Goal: Task Accomplishment & Management: Complete application form

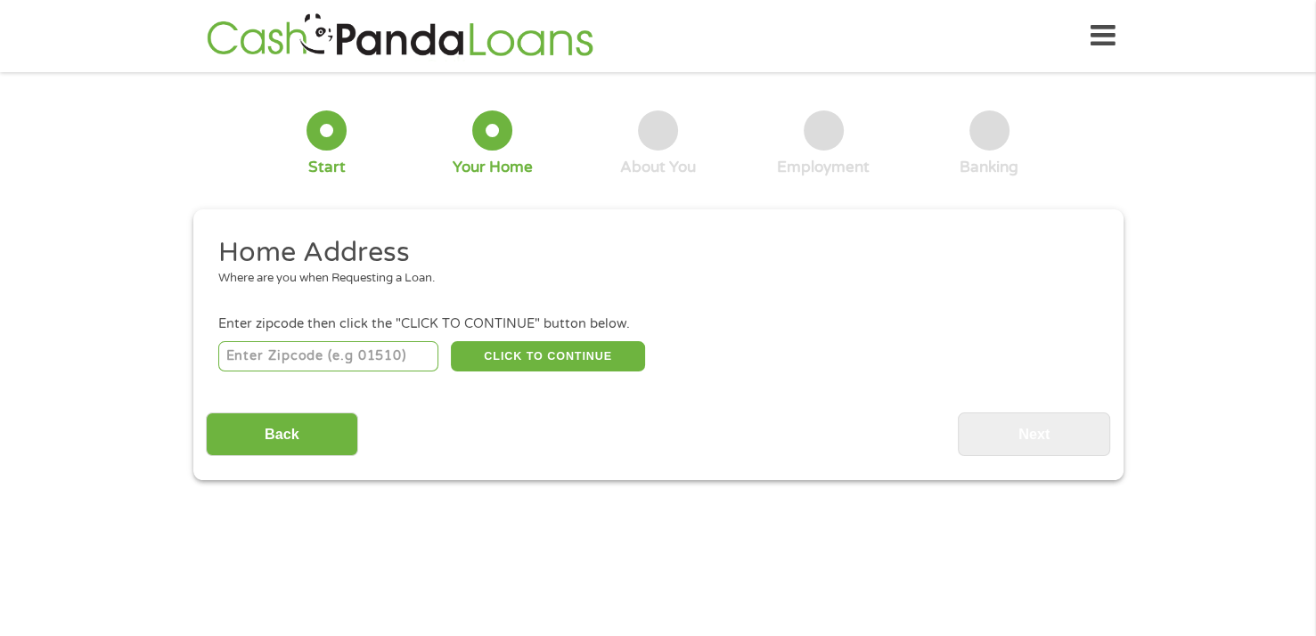
click at [239, 353] on input "number" at bounding box center [328, 356] width 220 height 30
type input "90061"
click at [520, 359] on button "CLICK TO CONTINUE" at bounding box center [548, 356] width 194 height 30
type input "90061"
type input "[GEOGRAPHIC_DATA]"
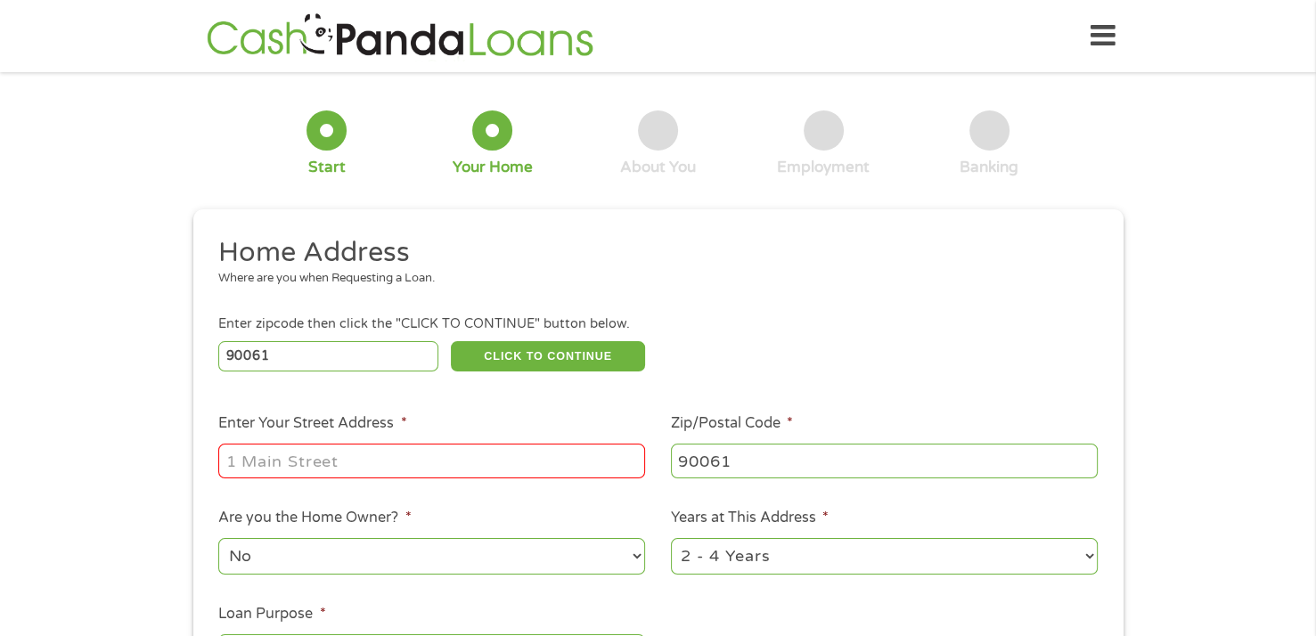
click at [240, 459] on input "Enter Your Street Address *" at bounding box center [431, 461] width 427 height 34
type input "[STREET_ADDRESS]"
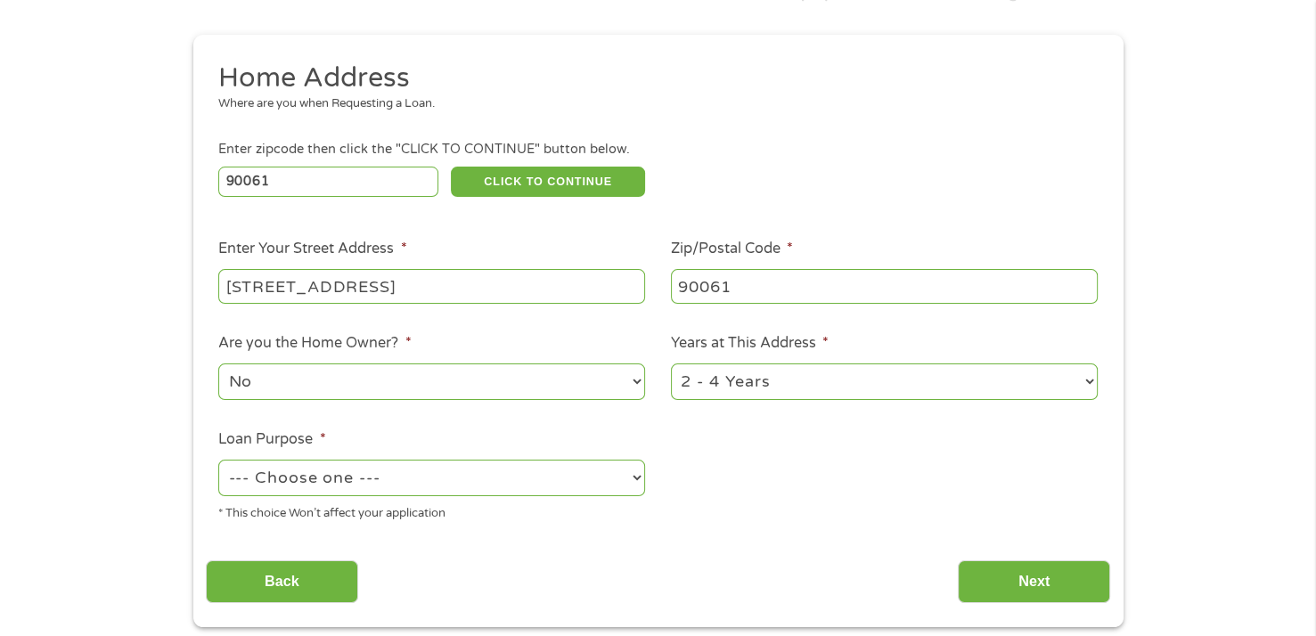
scroll to position [178, 0]
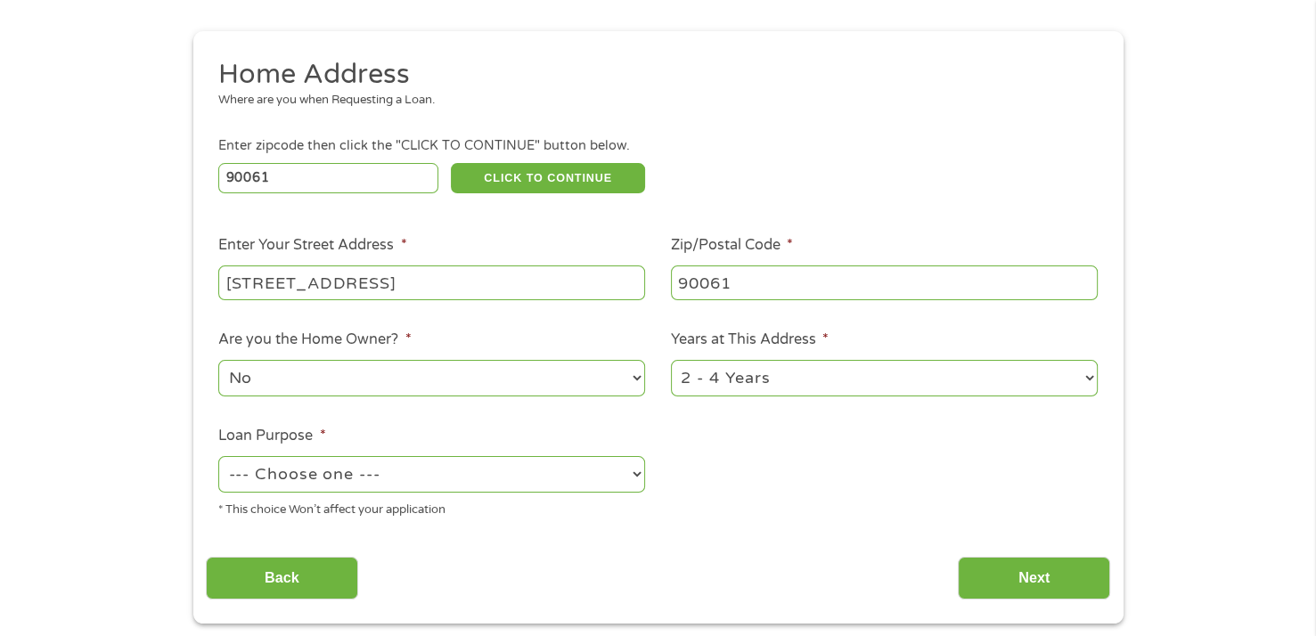
click at [760, 382] on select "1 Year or less 1 - 2 Years 2 - 4 Years Over 4 Years" at bounding box center [884, 378] width 427 height 37
select select "60months"
click at [671, 362] on select "1 Year or less 1 - 2 Years 2 - 4 Years Over 4 Years" at bounding box center [884, 378] width 427 height 37
click at [339, 469] on select "--- Choose one --- Pay Bills Debt Consolidation Home Improvement Major Purchase…" at bounding box center [431, 474] width 427 height 37
select select "paybills"
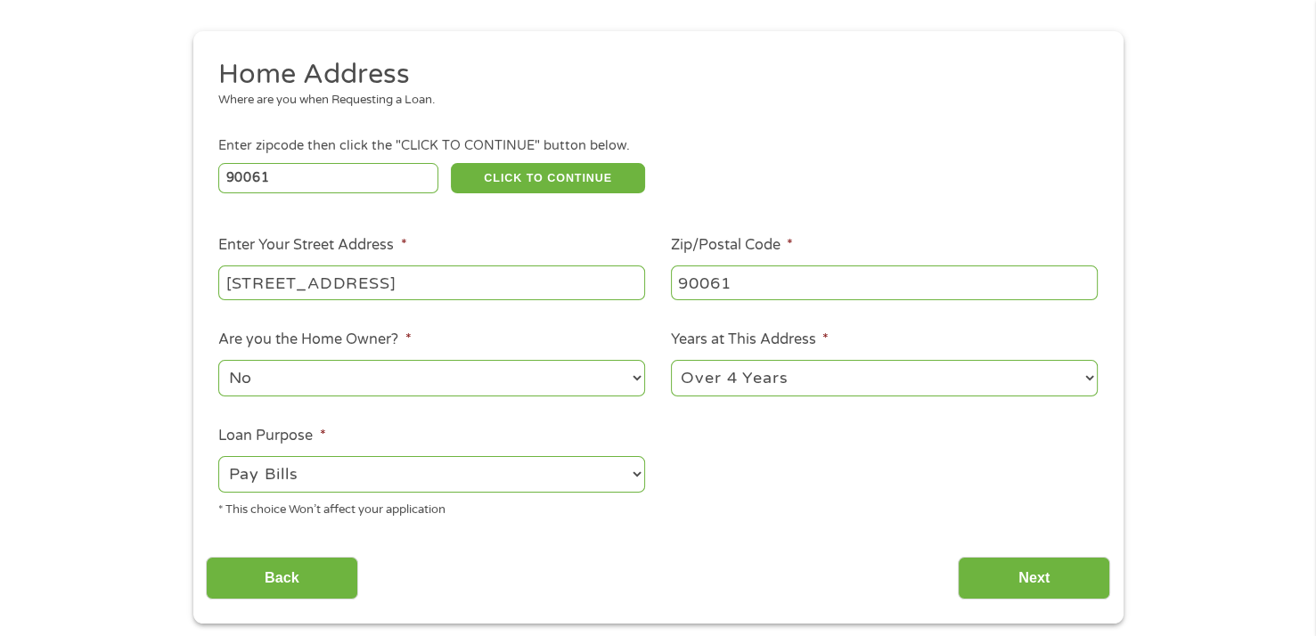
click at [218, 458] on select "--- Choose one --- Pay Bills Debt Consolidation Home Improvement Major Purchase…" at bounding box center [431, 474] width 427 height 37
click at [1013, 587] on input "Next" at bounding box center [1034, 579] width 152 height 44
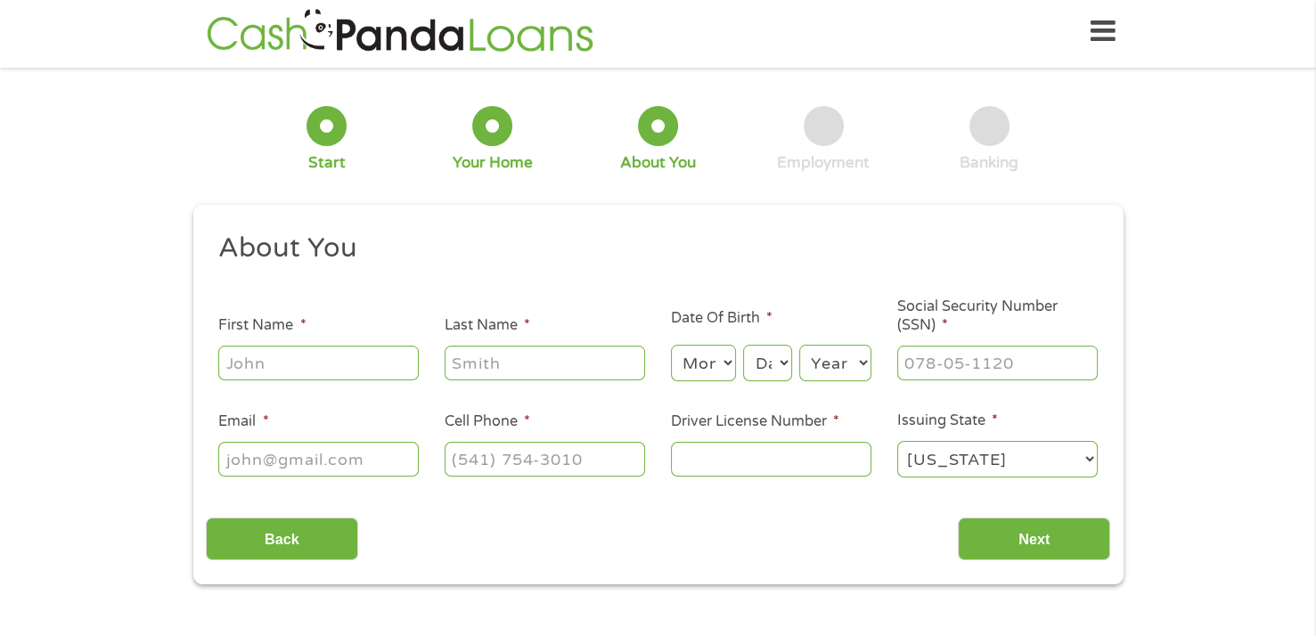
scroll to position [0, 0]
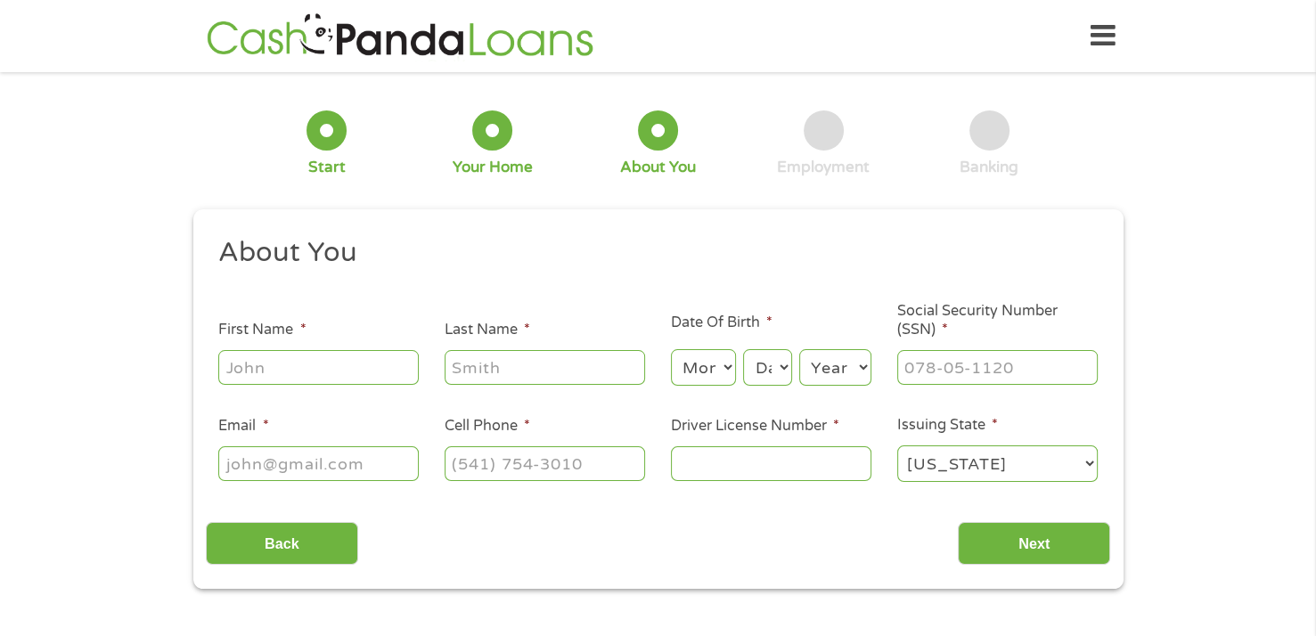
click at [264, 372] on input "First Name *" at bounding box center [318, 367] width 200 height 34
type input "[PERSON_NAME]"
type input "[EMAIL_ADDRESS][DOMAIN_NAME]"
type input "[PHONE_NUMBER]"
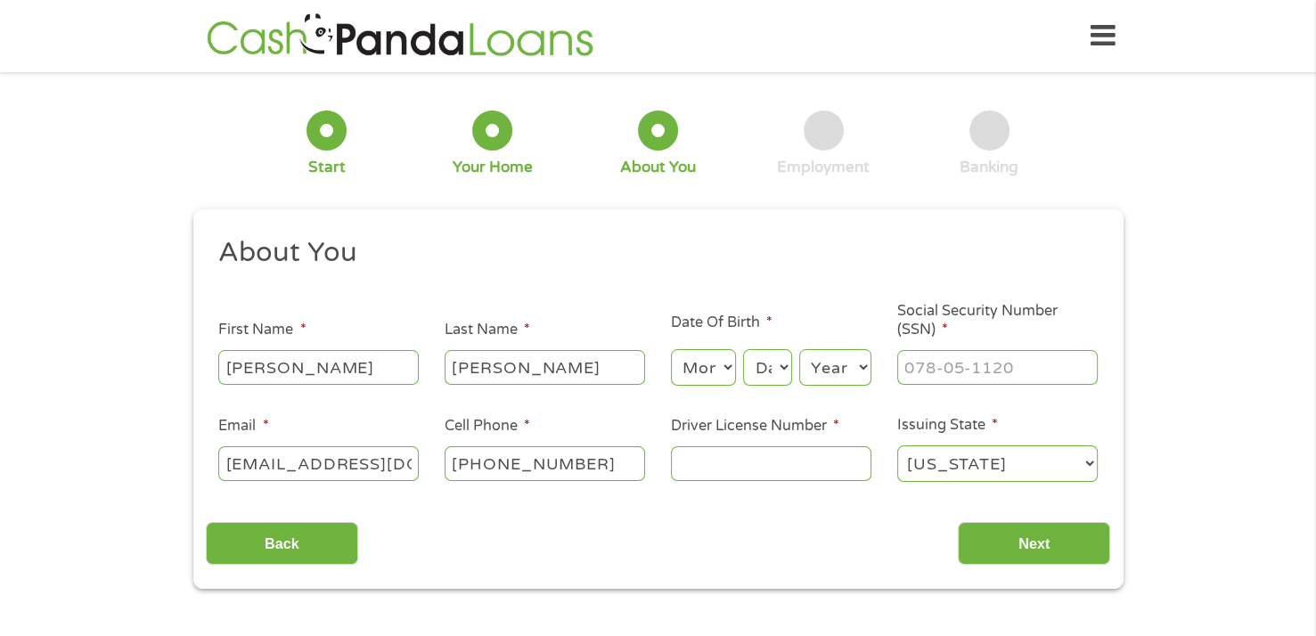
click at [710, 366] on select "Month 1 2 3 4 5 6 7 8 9 10 11 12" at bounding box center [703, 367] width 65 height 37
select select "12"
click at [671, 350] on select "Month 1 2 3 4 5 6 7 8 9 10 11 12" at bounding box center [703, 367] width 65 height 37
click at [773, 377] on select "Day 1 2 3 4 5 6 7 8 9 10 11 12 13 14 15 16 17 18 19 20 21 22 23 24 25 26 27 28 …" at bounding box center [767, 367] width 48 height 37
select select "22"
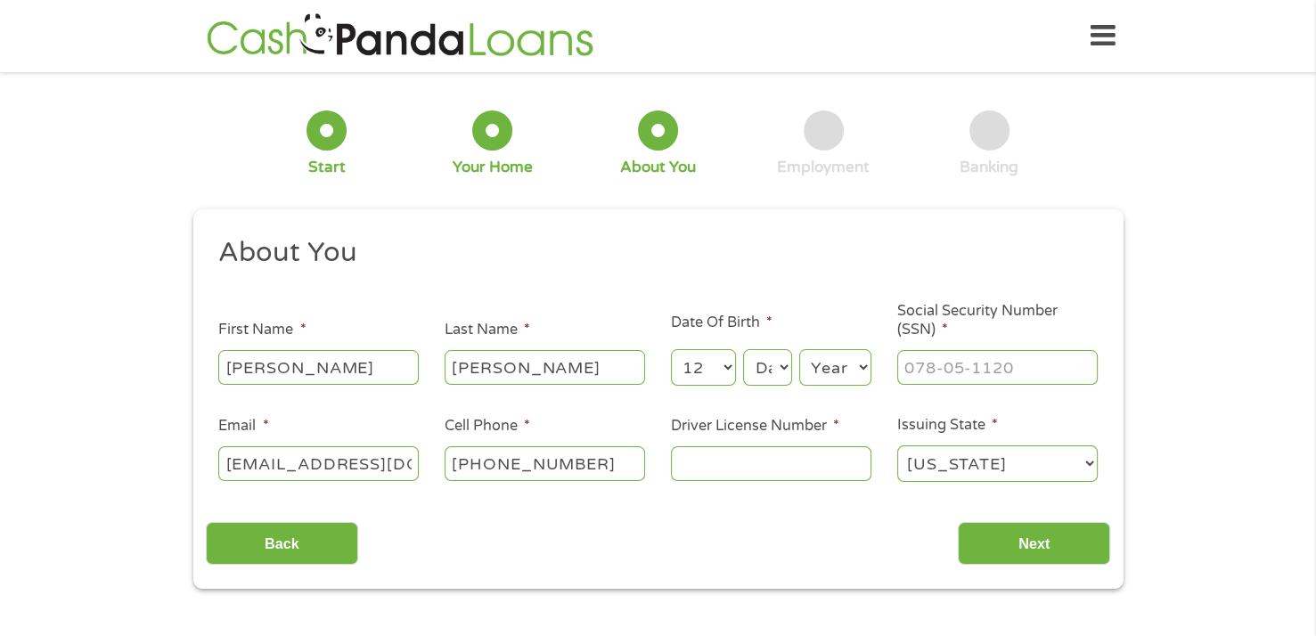
click at [743, 350] on select "Day 1 2 3 4 5 6 7 8 9 10 11 12 13 14 15 16 17 18 19 20 21 22 23 24 25 26 27 28 …" at bounding box center [767, 367] width 48 height 37
click at [824, 370] on select "Year [DATE] 2006 2005 2004 2003 2002 2001 2000 1999 1998 1997 1996 1995 1994 19…" at bounding box center [835, 367] width 72 height 37
select select "1966"
click at [799, 350] on select "Year [DATE] 2006 2005 2004 2003 2002 2001 2000 1999 1998 1997 1996 1995 1994 19…" at bounding box center [835, 367] width 72 height 37
click at [917, 360] on input "___-__-____" at bounding box center [997, 367] width 200 height 34
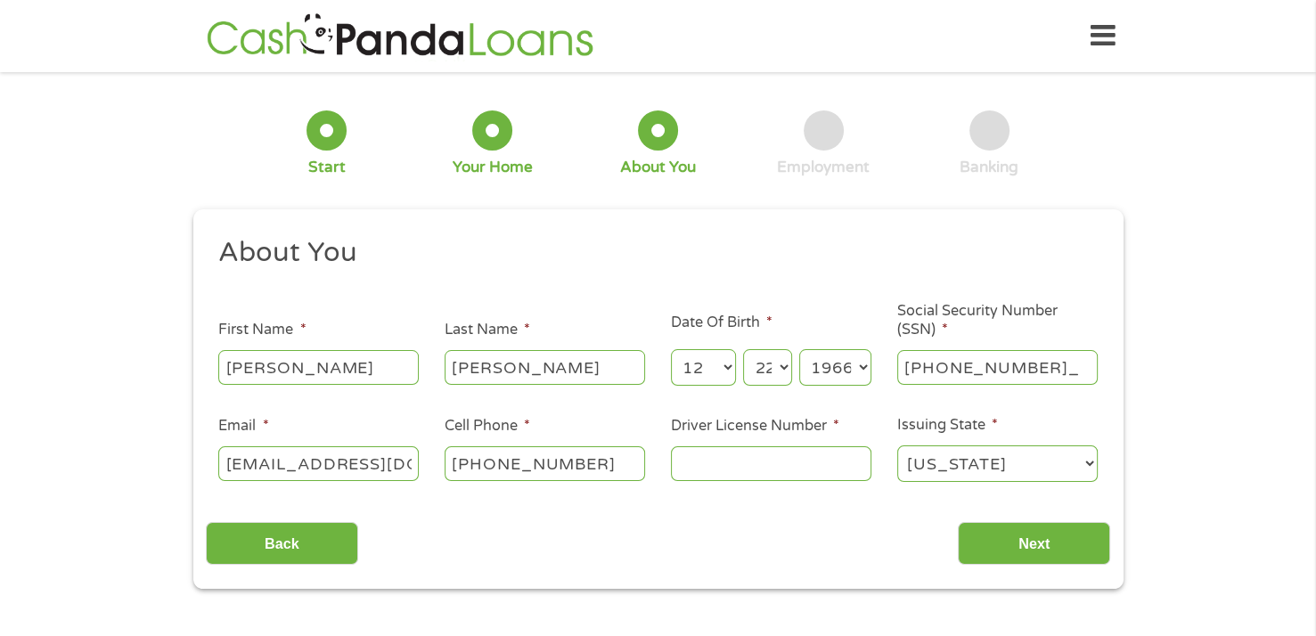
type input "569-39-6604"
click at [400, 466] on input "[EMAIL_ADDRESS][DOMAIN_NAME]" at bounding box center [318, 463] width 200 height 34
type input "[EMAIL_ADDRESS][DOMAIN_NAME]"
click at [605, 470] on input "[PHONE_NUMBER]" at bounding box center [545, 463] width 200 height 34
type input "[PHONE_NUMBER]"
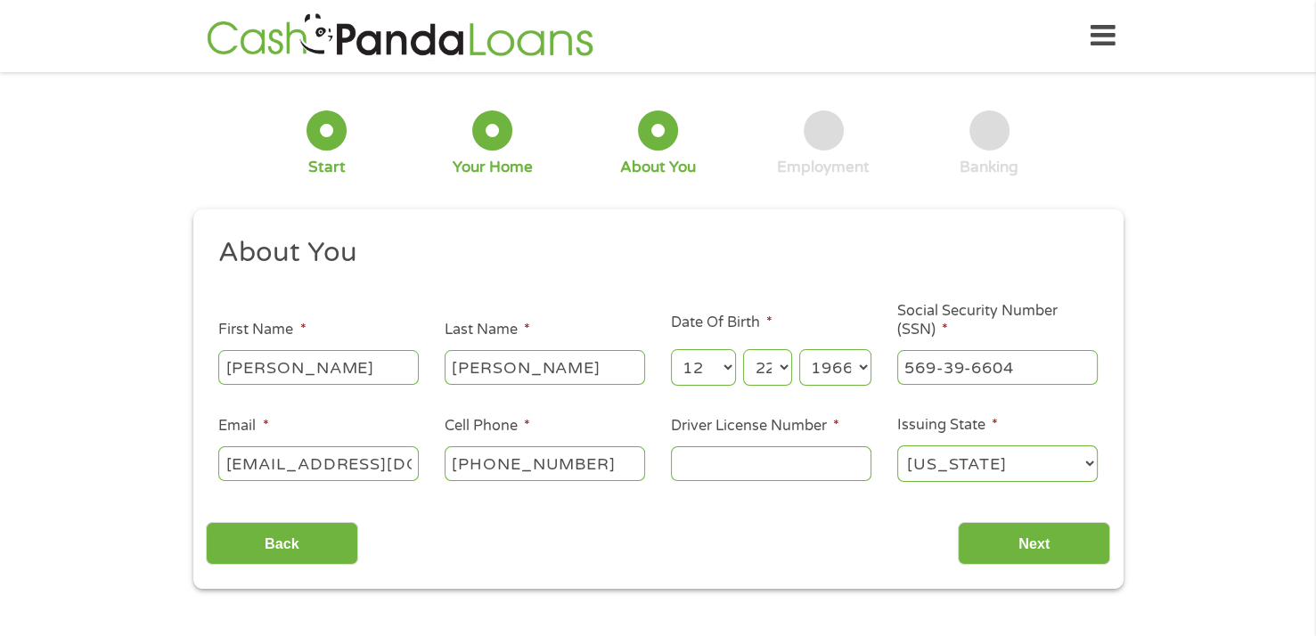
click at [691, 462] on input "Driver License Number *" at bounding box center [771, 463] width 200 height 34
type input "C5938630"
click at [993, 555] on input "Next" at bounding box center [1034, 544] width 152 height 44
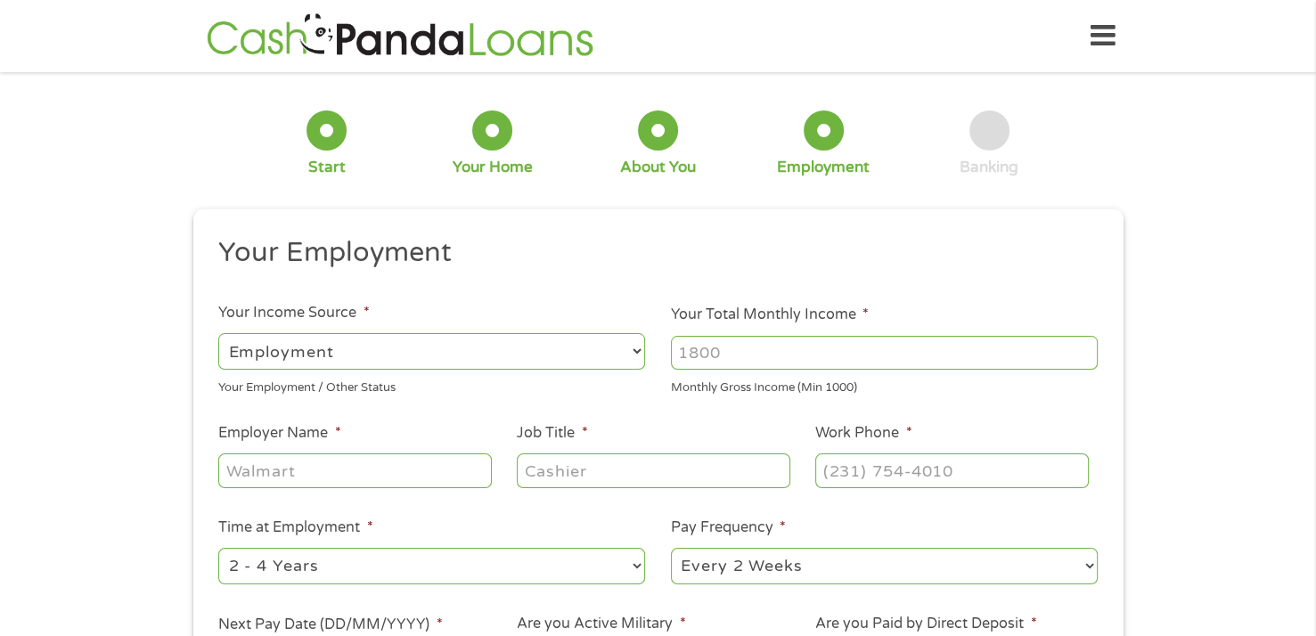
scroll to position [7, 7]
click at [613, 354] on select "--- Choose one --- Employment [DEMOGRAPHIC_DATA] Benefits" at bounding box center [431, 351] width 427 height 37
select select "benefits"
click at [218, 333] on select "--- Choose one --- Employment [DEMOGRAPHIC_DATA] Benefits" at bounding box center [431, 351] width 427 height 37
type input "Other"
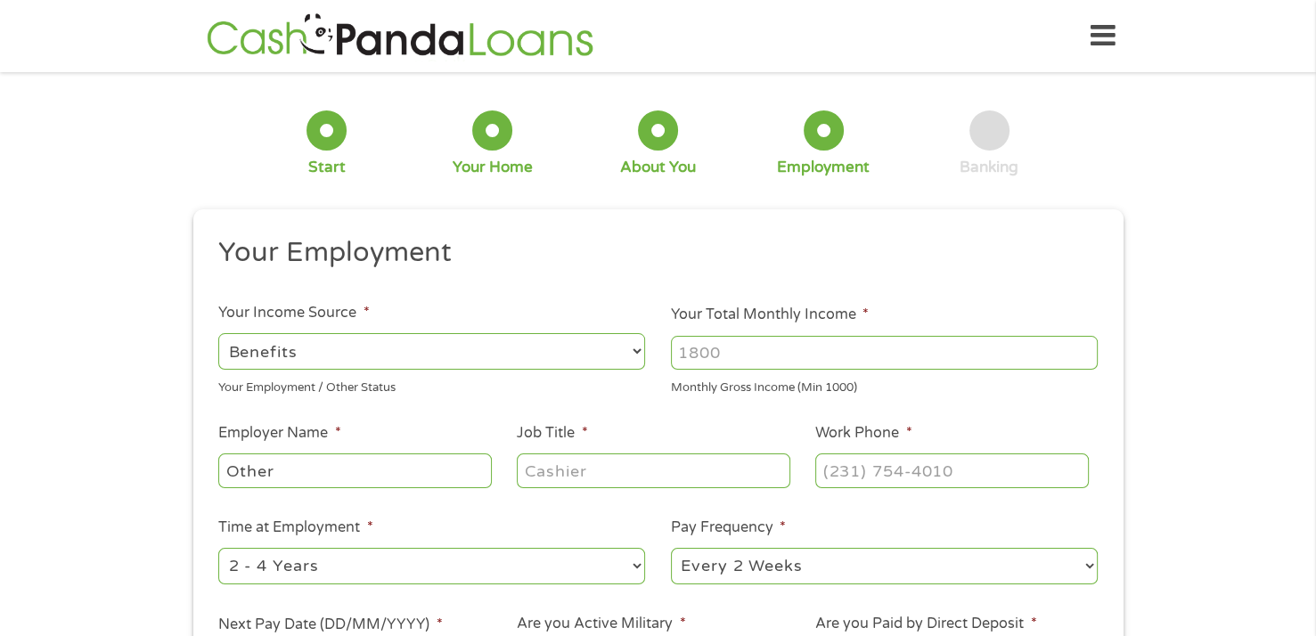
type input "[PHONE_NUMBER]"
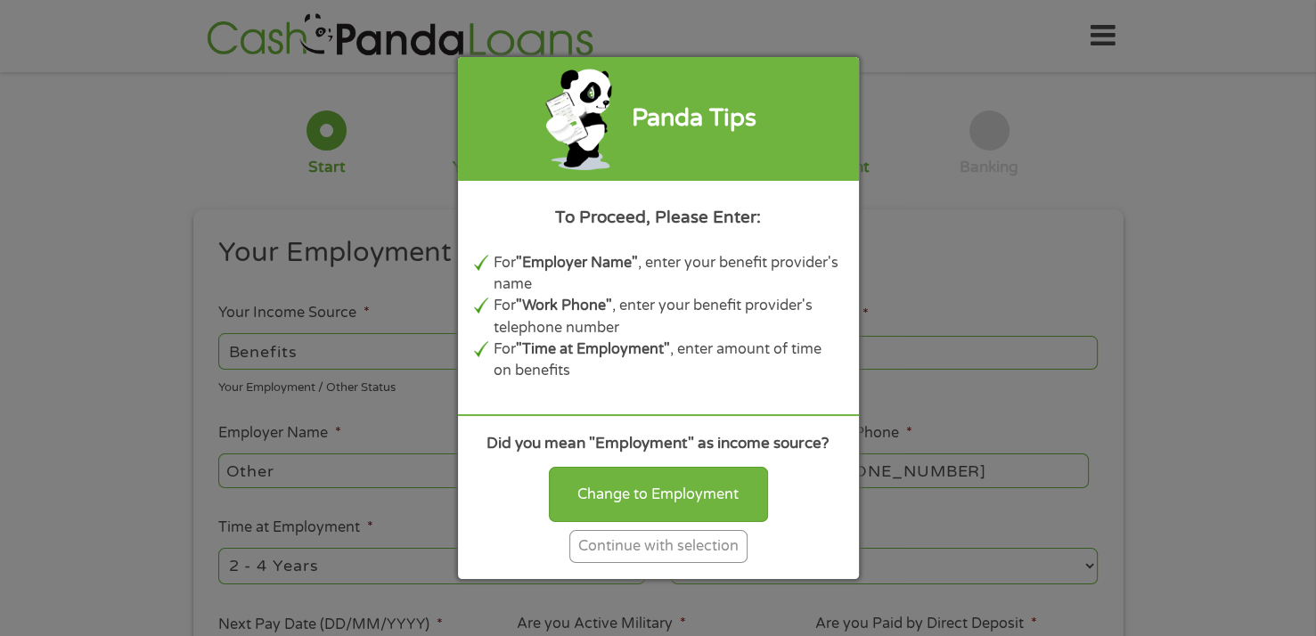
click at [627, 541] on div "Continue with selection" at bounding box center [658, 546] width 178 height 33
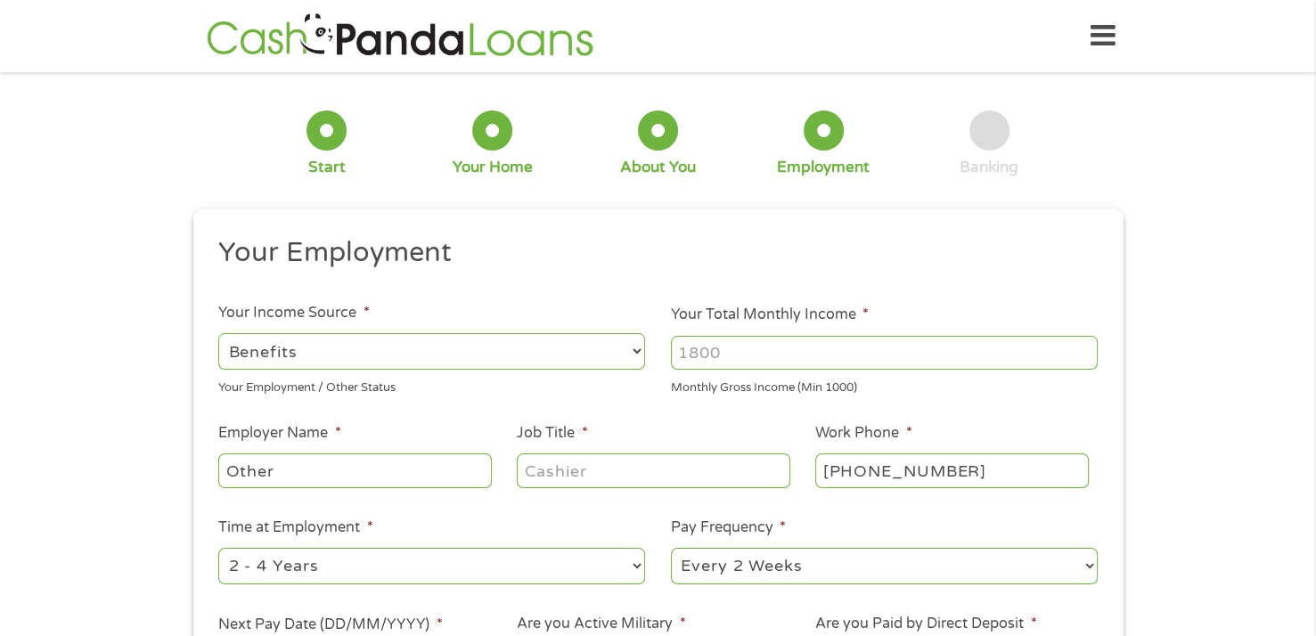
click at [683, 351] on input "Your Total Monthly Income *" at bounding box center [884, 353] width 427 height 34
type input "1227"
click at [317, 473] on input "Other" at bounding box center [354, 471] width 273 height 34
type input "O"
type input "Social Security Administration"
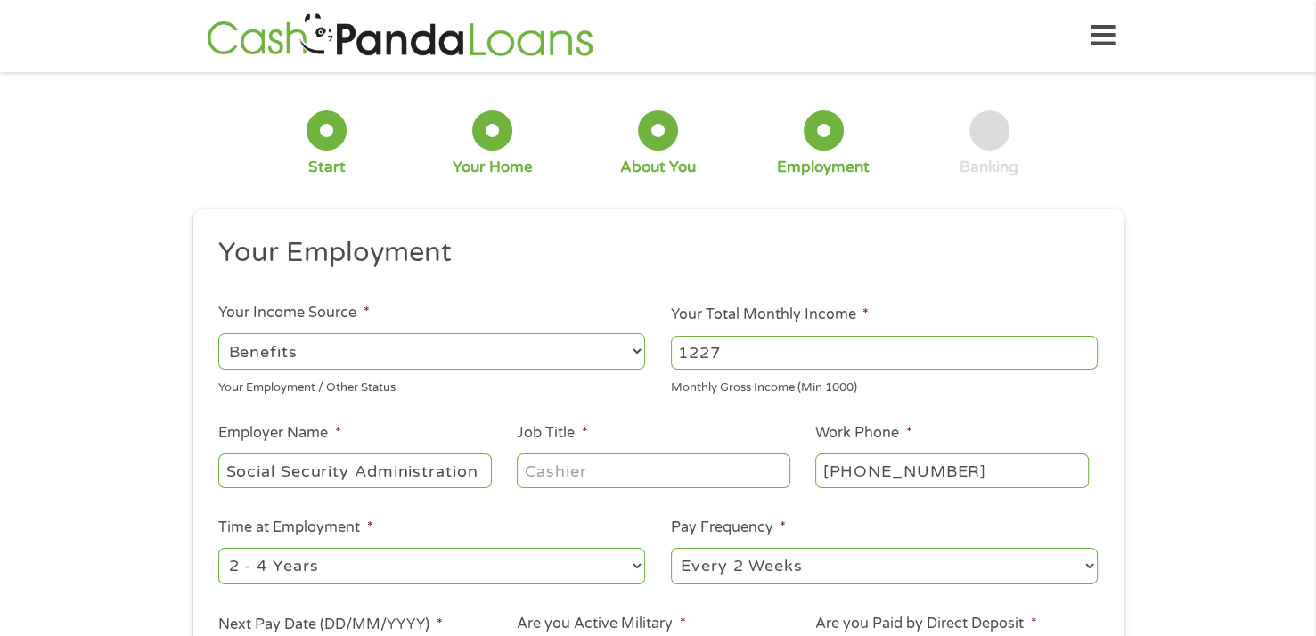
click at [538, 476] on input "Job Title *" at bounding box center [653, 471] width 273 height 34
type input "Disabled"
click at [963, 477] on input "[PHONE_NUMBER]" at bounding box center [951, 471] width 273 height 34
type input "[PHONE_NUMBER]"
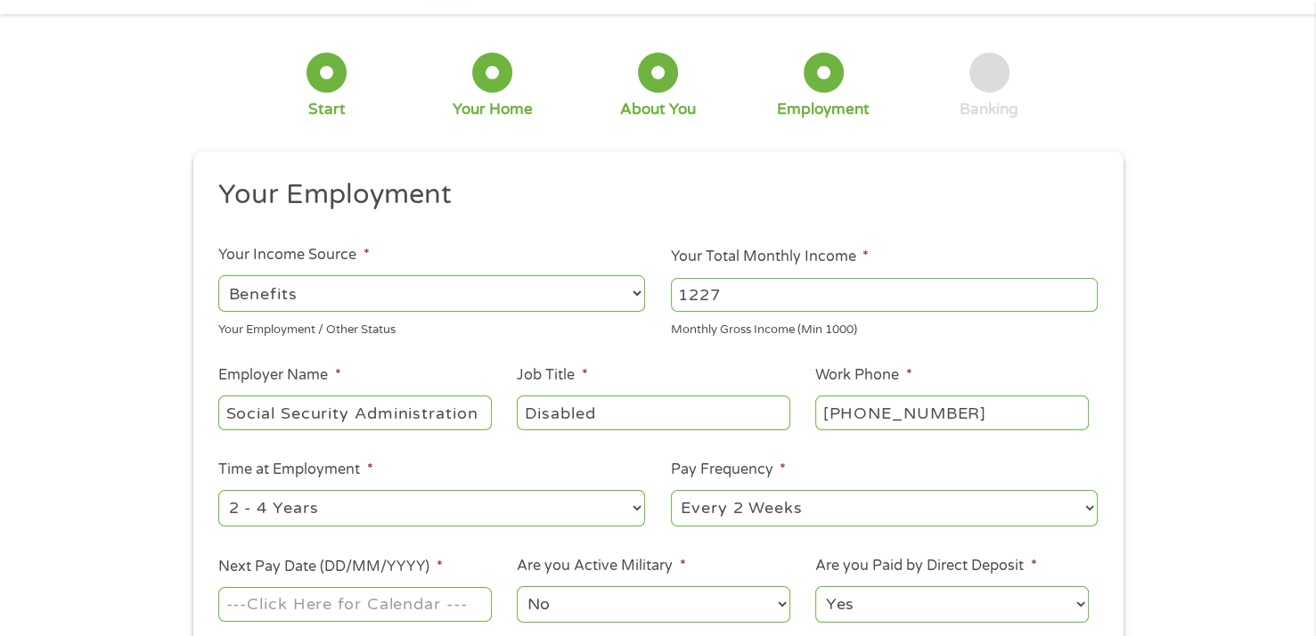
scroll to position [89, 0]
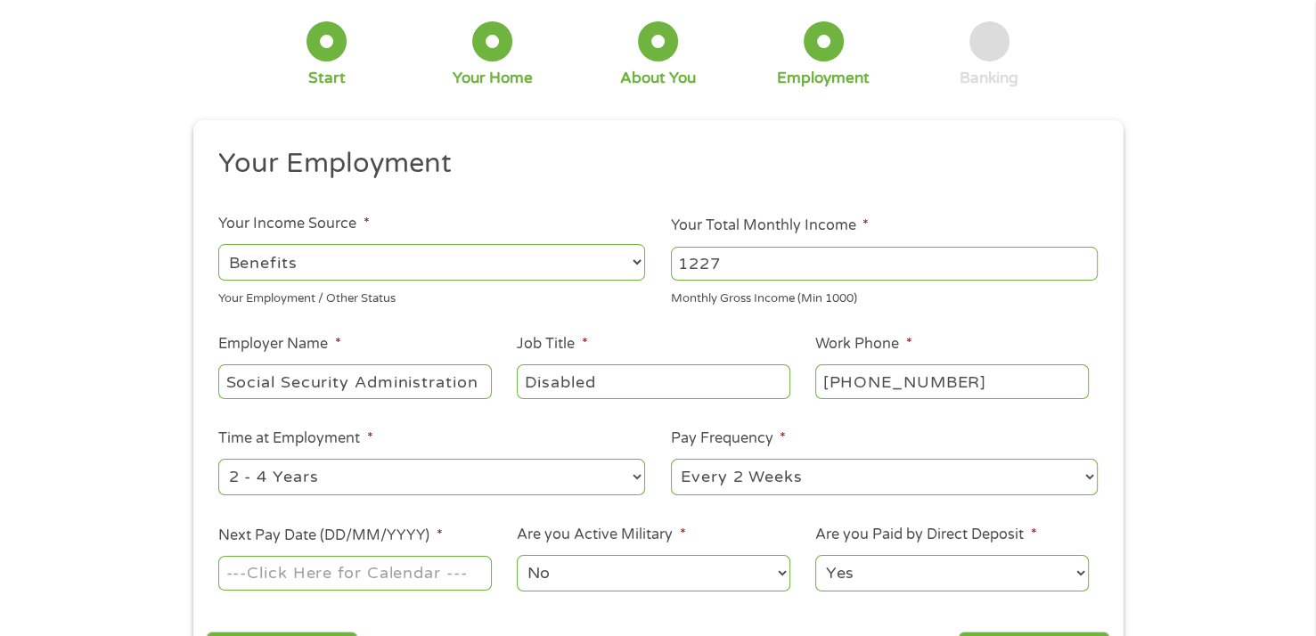
click at [596, 467] on select "--- Choose one --- 1 Year or less 1 - 2 Years 2 - 4 Years Over 4 Years" at bounding box center [431, 477] width 427 height 37
select select "60months"
click at [218, 460] on select "--- Choose one --- 1 Year or less 1 - 2 Years 2 - 4 Years Over 4 Years" at bounding box center [431, 477] width 427 height 37
click at [774, 479] on select "--- Choose one --- Every 2 Weeks Every Week Monthly Semi-Monthly" at bounding box center [884, 477] width 427 height 37
select select "monthly"
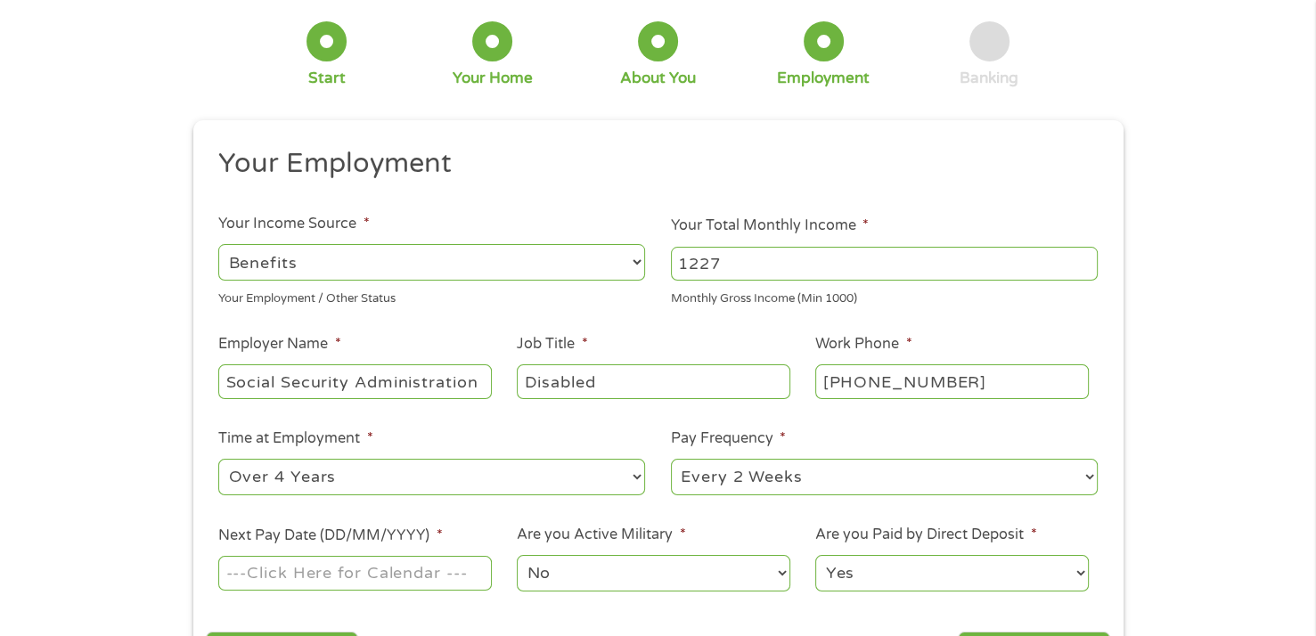
click at [671, 460] on select "--- Choose one --- Every 2 Weeks Every Week Monthly Semi-Monthly" at bounding box center [884, 477] width 427 height 37
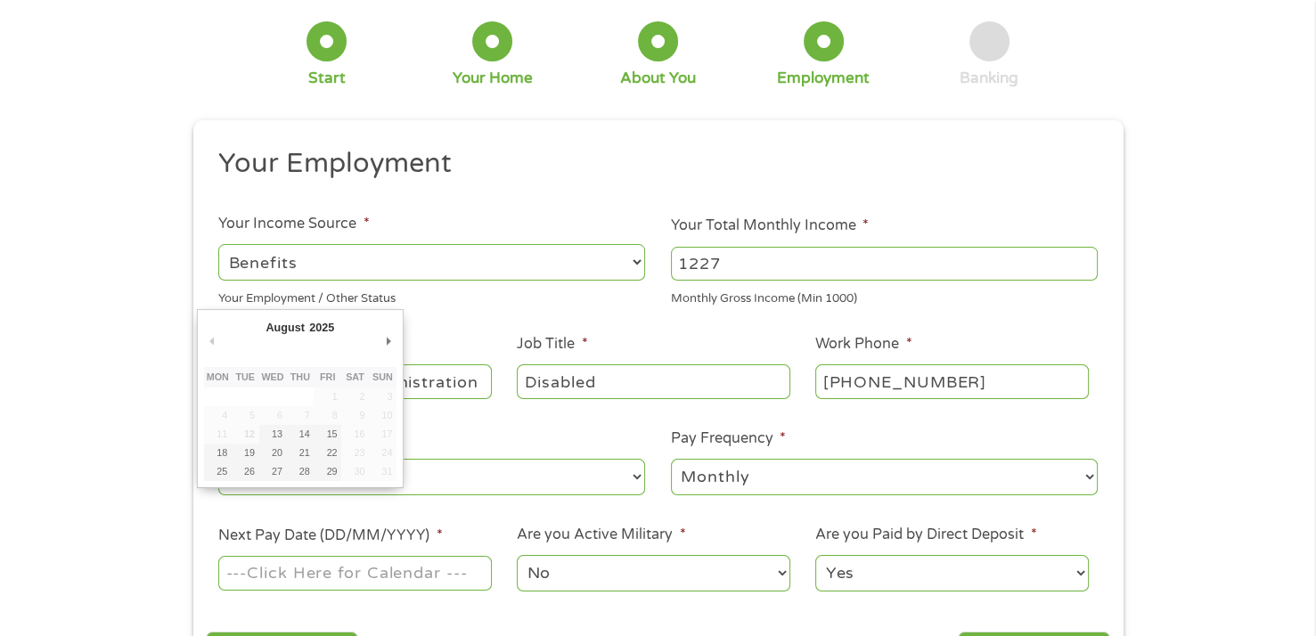
click at [253, 575] on input "Next Pay Date (DD/MM/YYYY) *" at bounding box center [354, 573] width 273 height 34
type input "[DATE]"
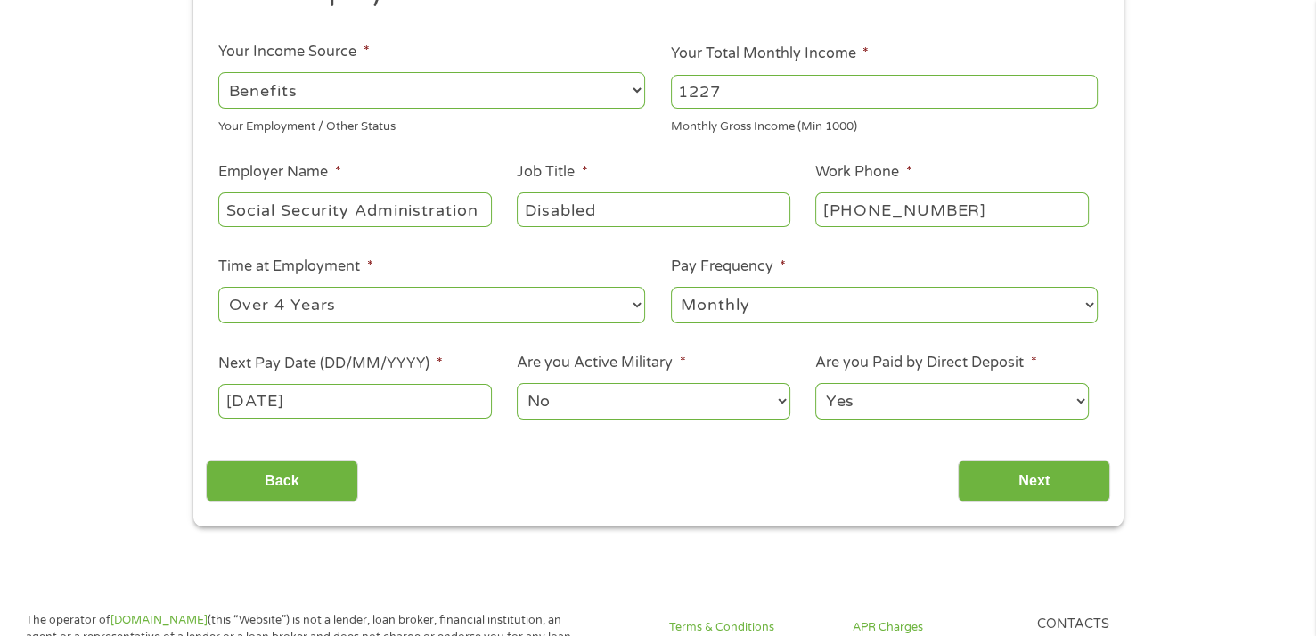
scroll to position [267, 0]
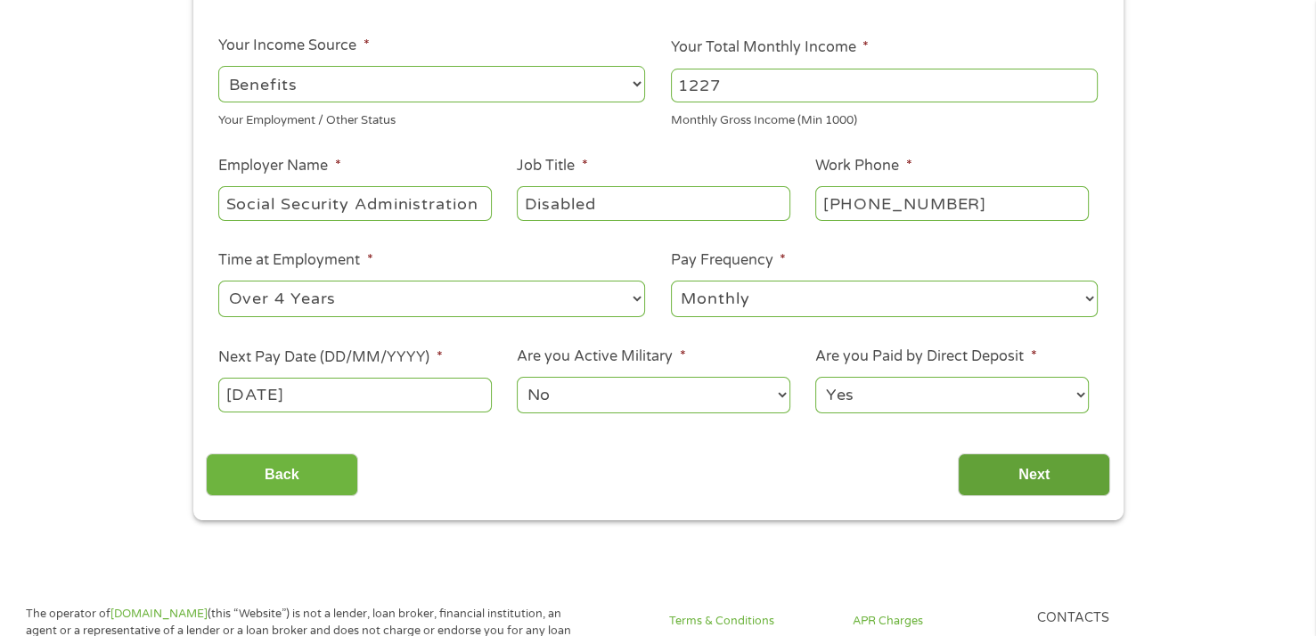
click at [1001, 480] on input "Next" at bounding box center [1034, 476] width 152 height 44
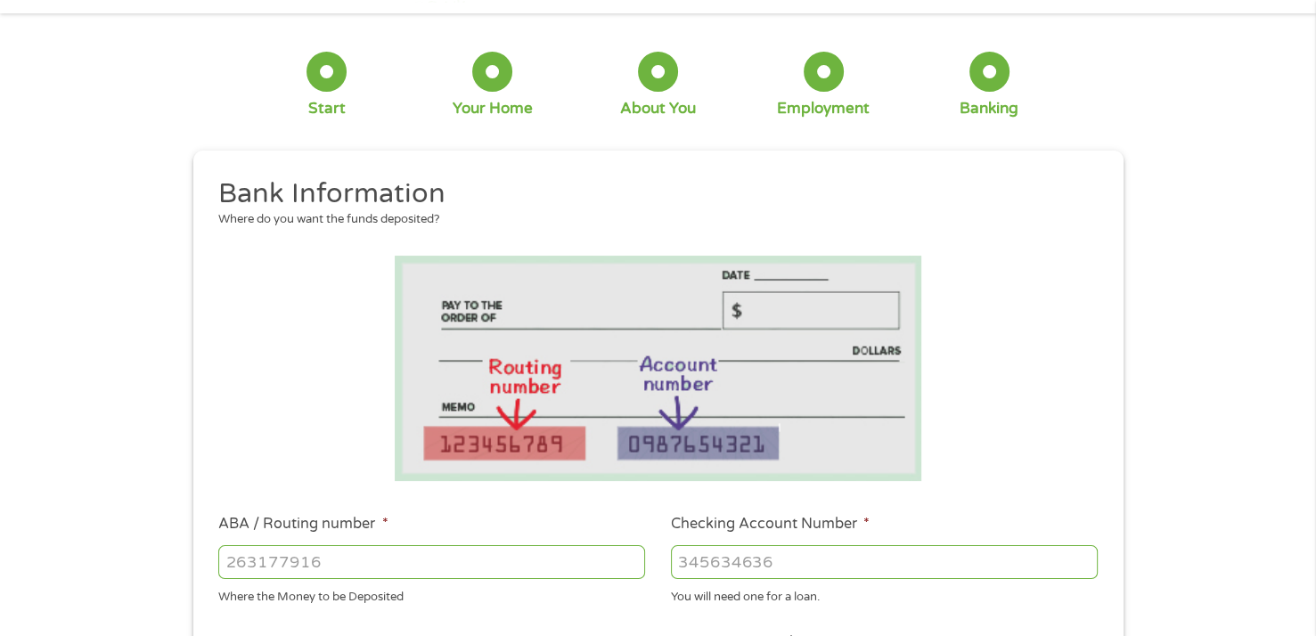
scroll to position [89, 0]
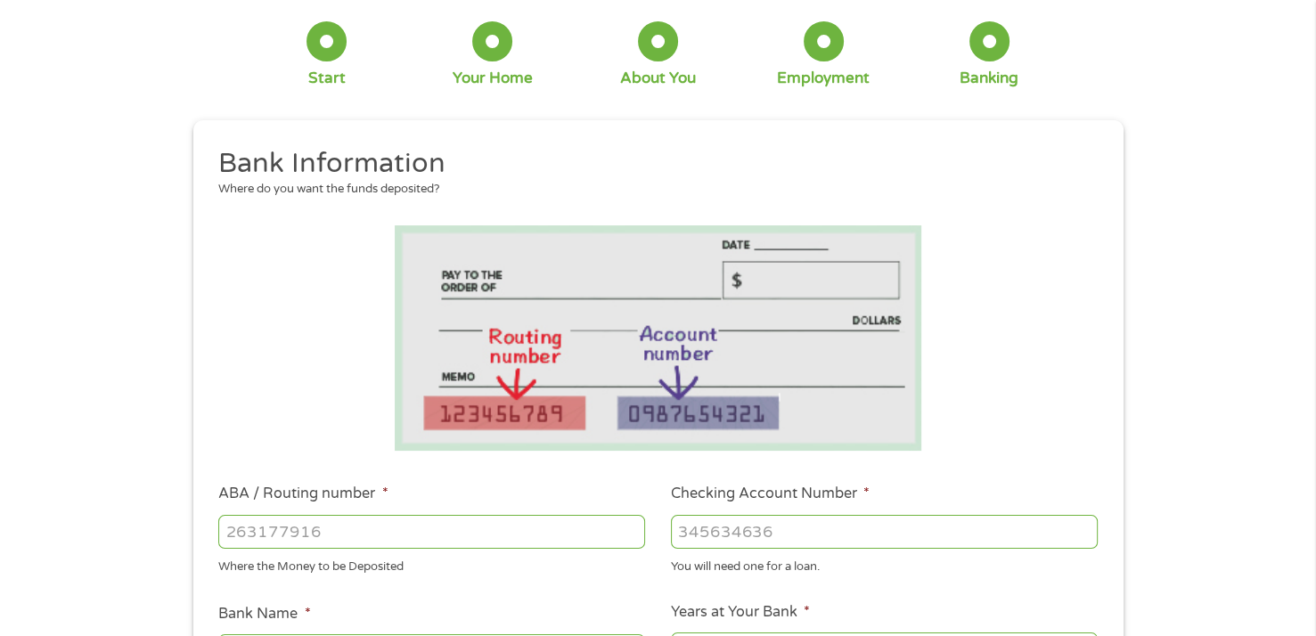
click at [248, 531] on input "ABA / Routing number *" at bounding box center [431, 532] width 427 height 34
type input "322271627"
click at [707, 527] on input "Checking Account Number *" at bounding box center [884, 532] width 427 height 34
type input "[PERSON_NAME] [PERSON_NAME] BANK NA"
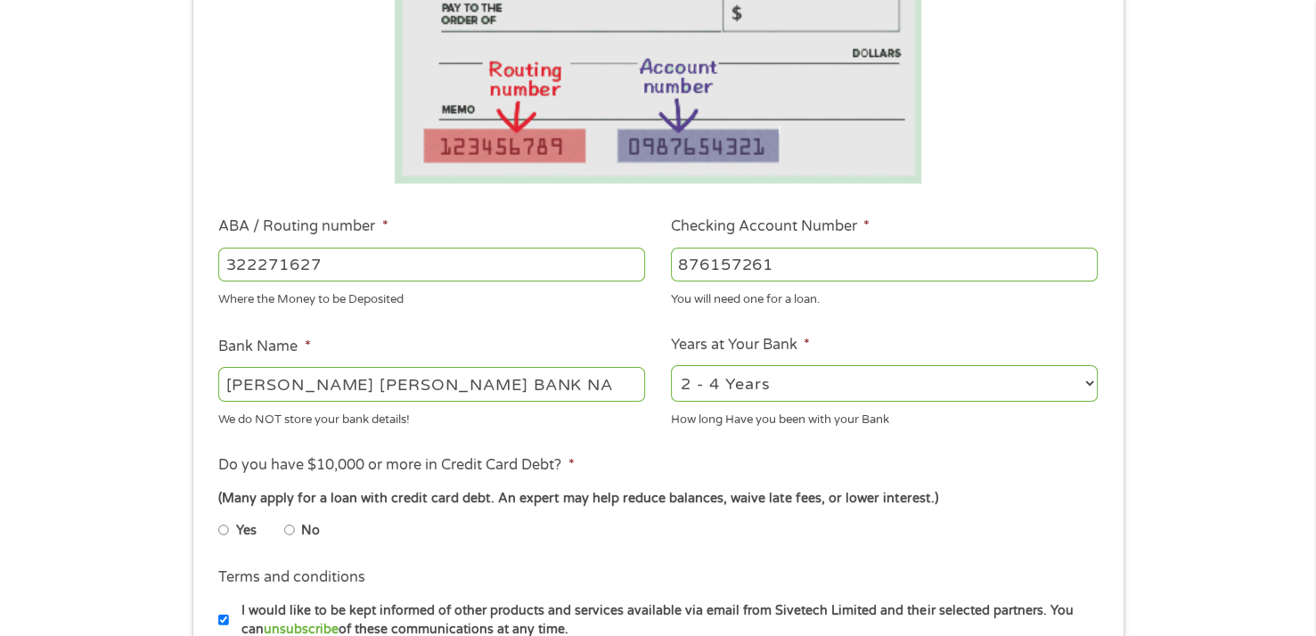
scroll to position [445, 0]
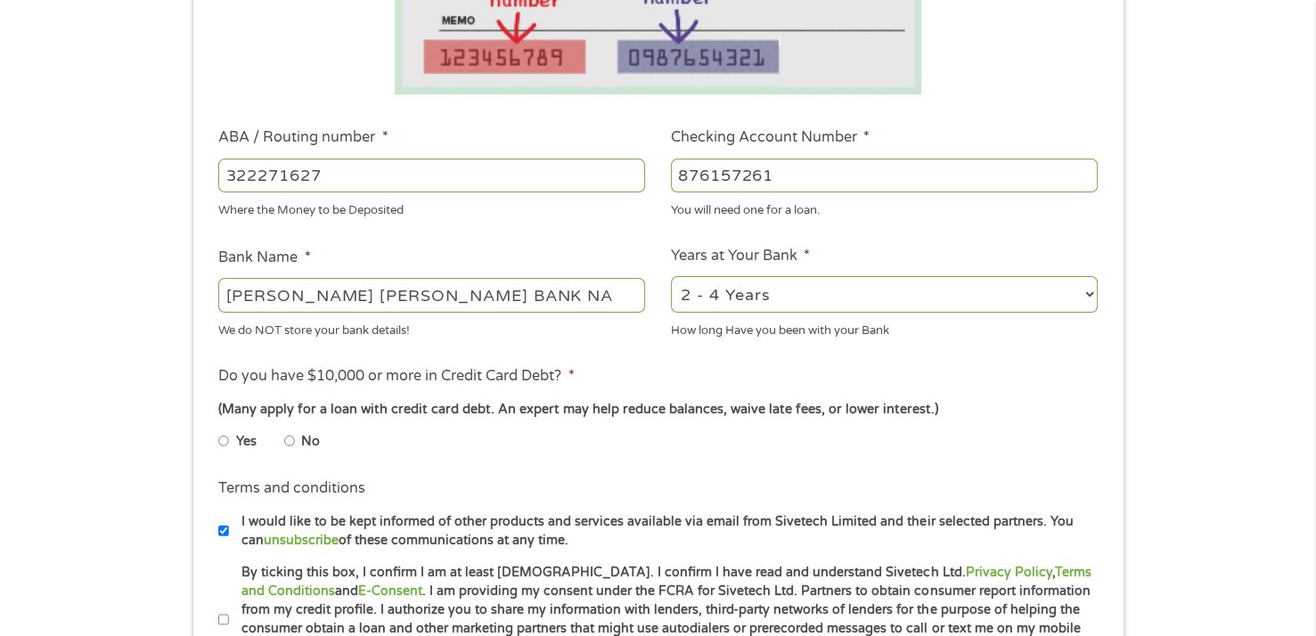
type input "876157261"
click at [291, 443] on input "No" at bounding box center [289, 441] width 11 height 29
radio input "true"
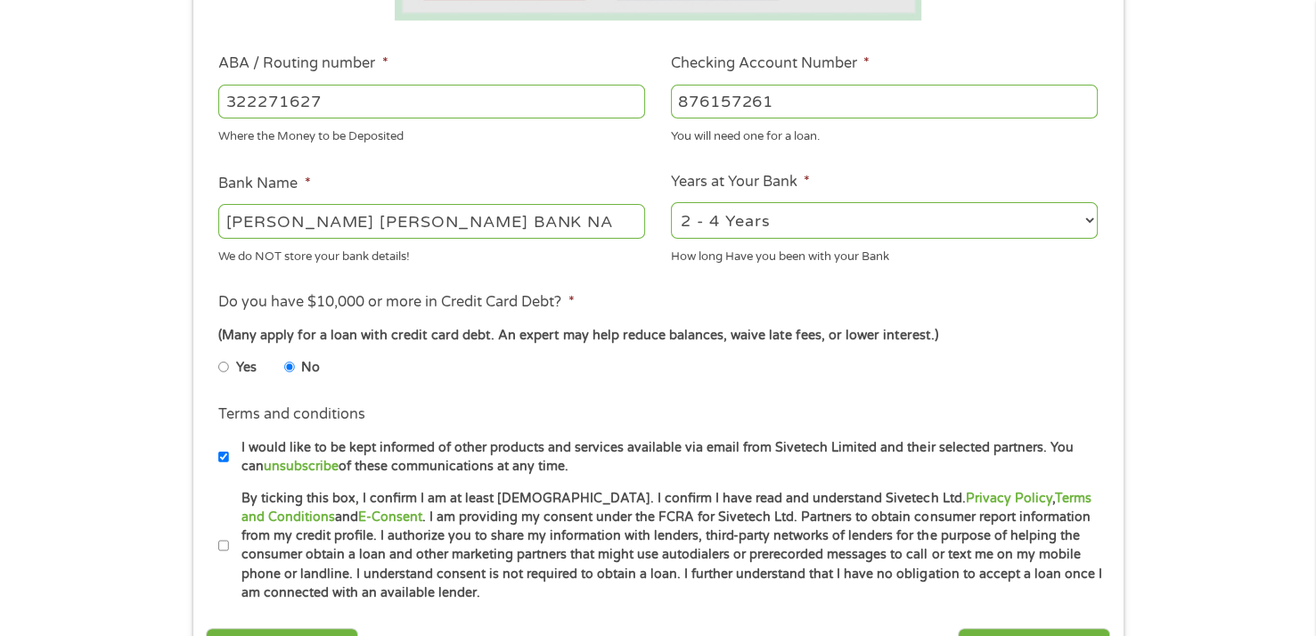
scroll to position [624, 0]
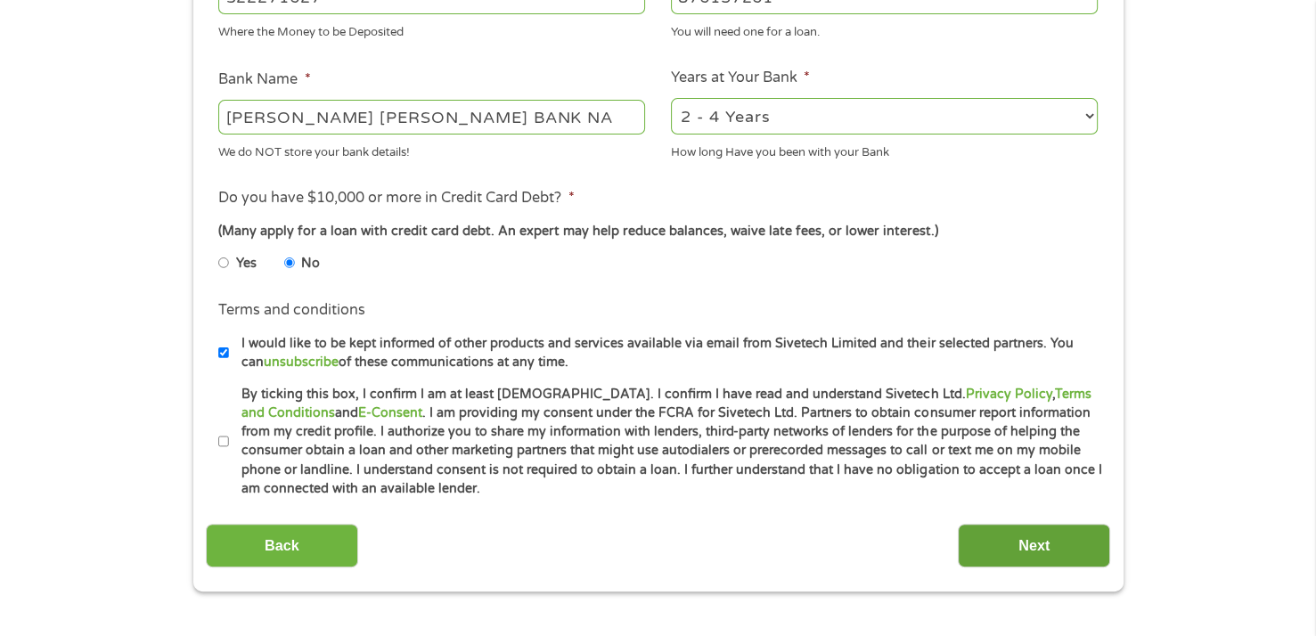
click at [991, 549] on input "Next" at bounding box center [1034, 546] width 152 height 44
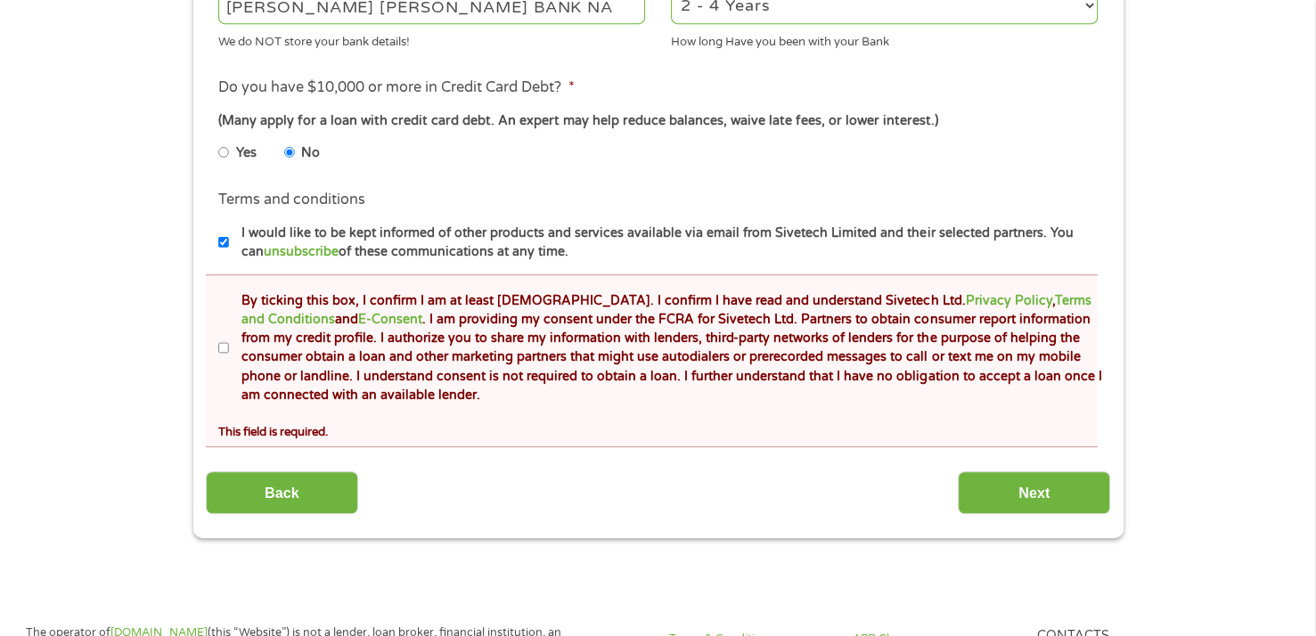
scroll to position [802, 0]
click at [225, 348] on input "By ticking this box, I confirm I am at least [DEMOGRAPHIC_DATA]. I confirm I ha…" at bounding box center [223, 347] width 11 height 29
checkbox input "true"
click at [991, 492] on input "Next" at bounding box center [1034, 492] width 152 height 44
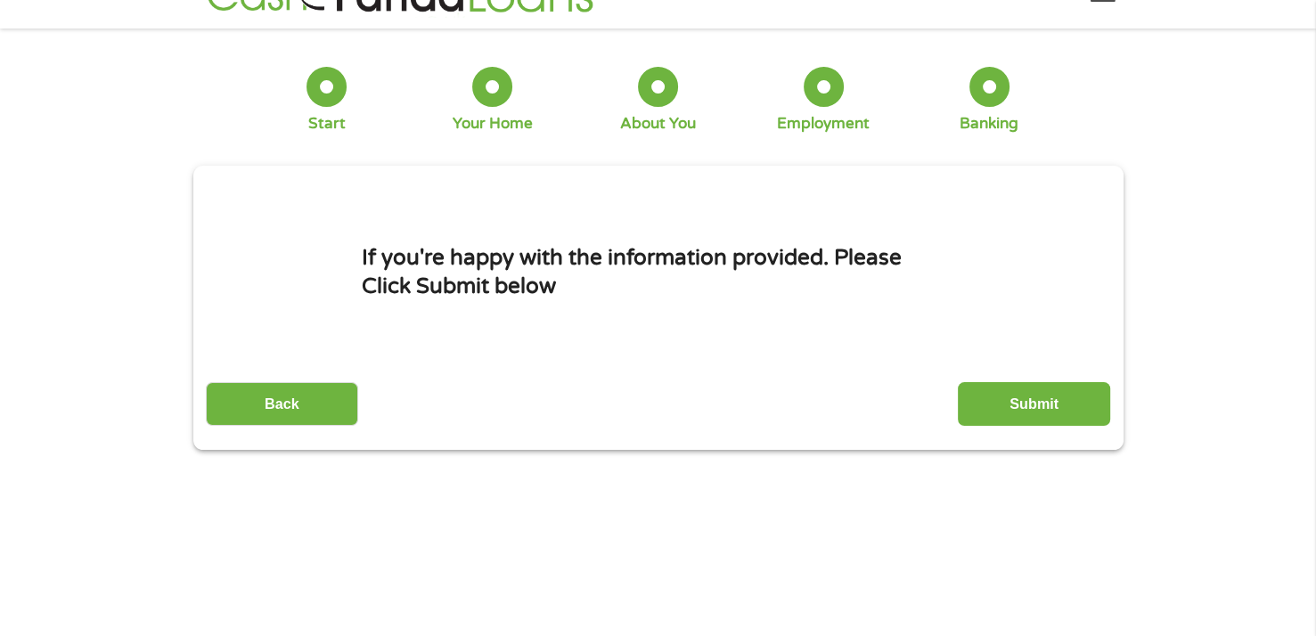
scroll to position [0, 0]
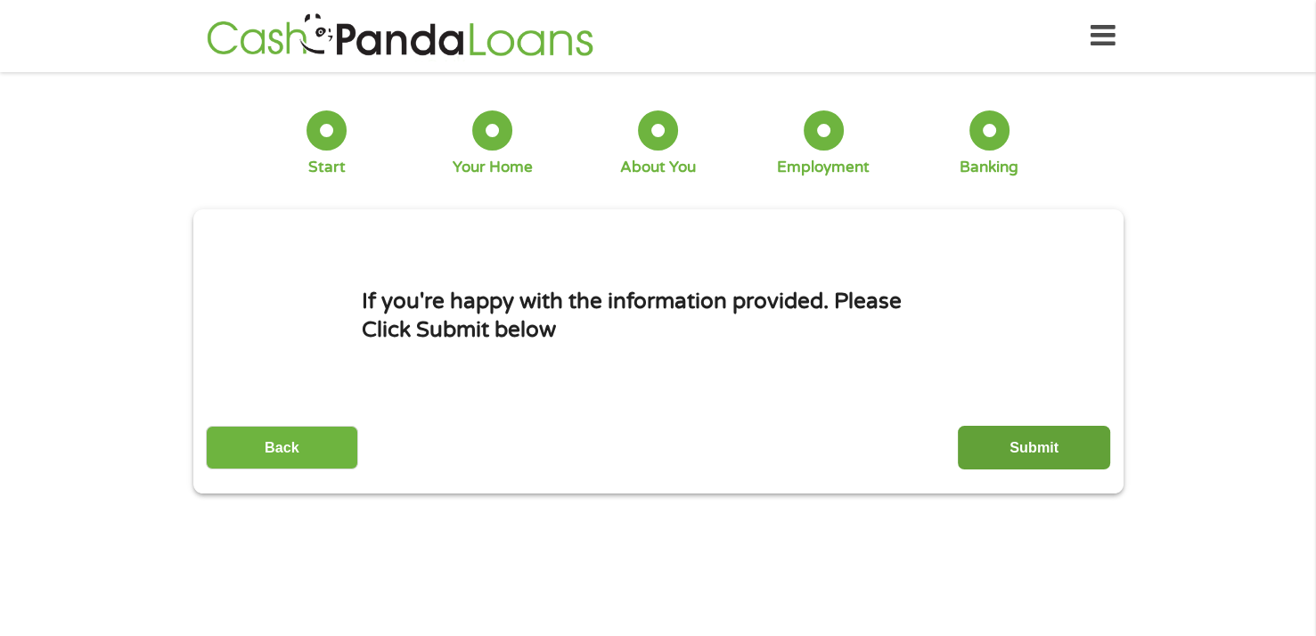
click at [1028, 445] on input "Submit" at bounding box center [1034, 448] width 152 height 44
